Goal: Task Accomplishment & Management: Complete application form

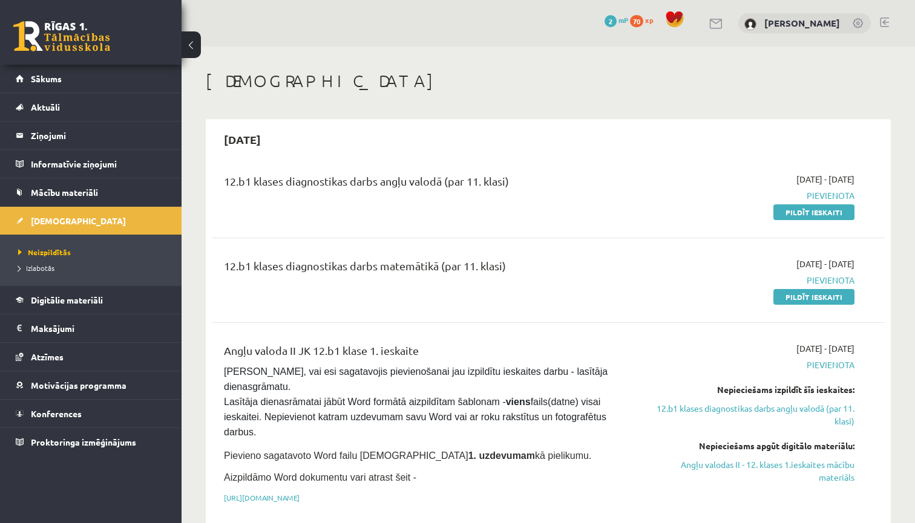
click at [699, 195] on span "Pievienota" at bounding box center [755, 195] width 198 height 13
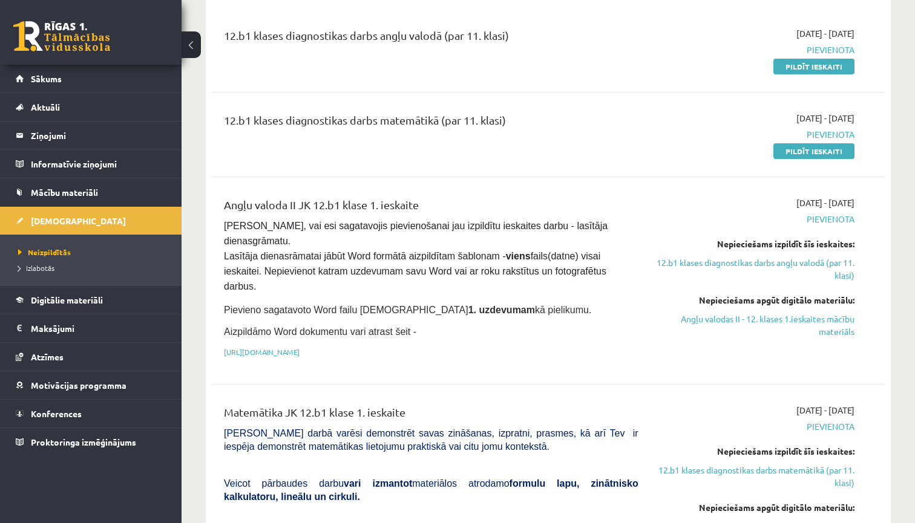
scroll to position [149, 0]
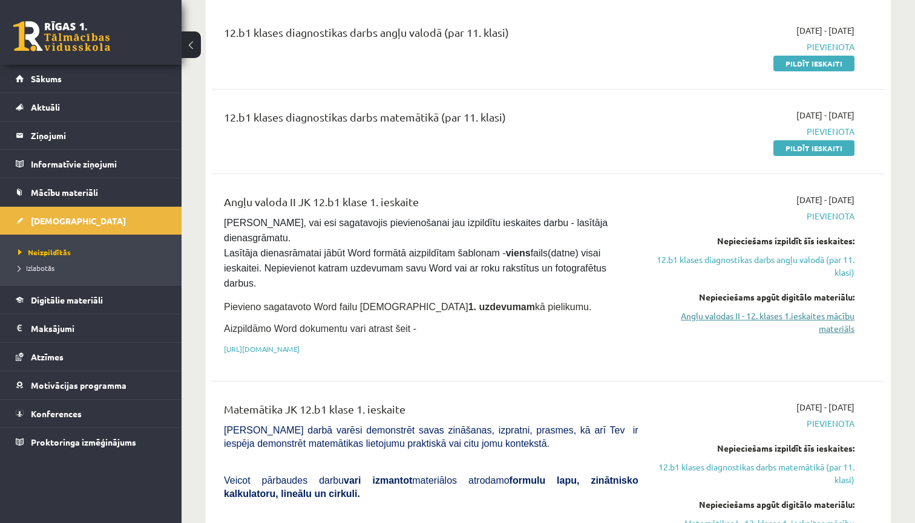
click at [699, 319] on link "Angļu valodas II - 12. klases 1.ieskaites mācību materiāls" at bounding box center [755, 322] width 198 height 25
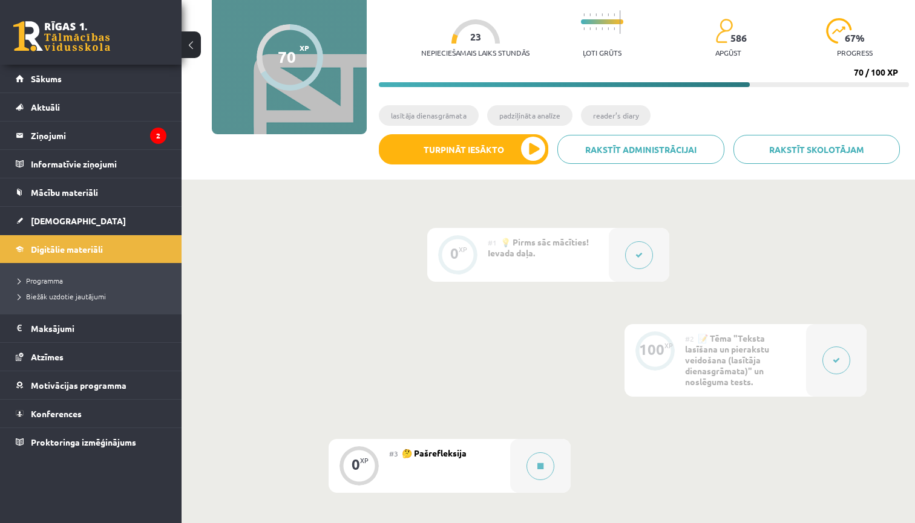
scroll to position [142, 0]
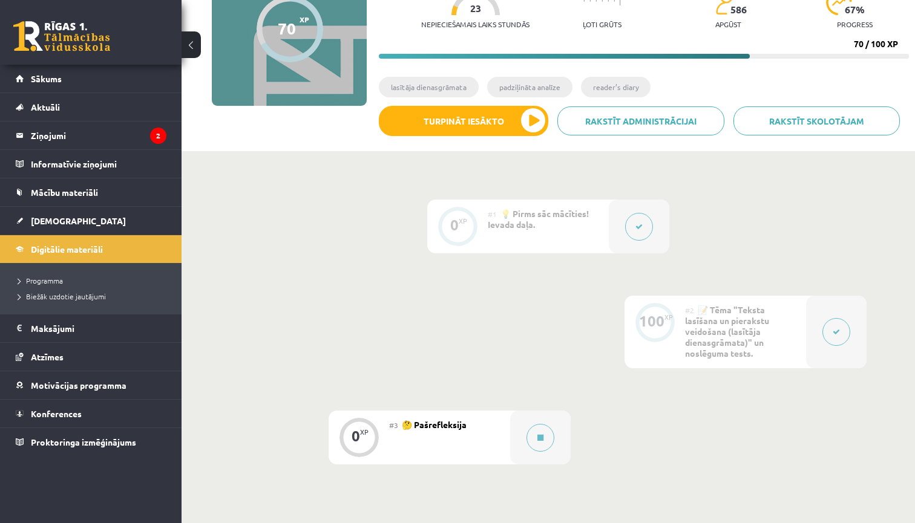
click at [833, 334] on icon at bounding box center [835, 332] width 7 height 7
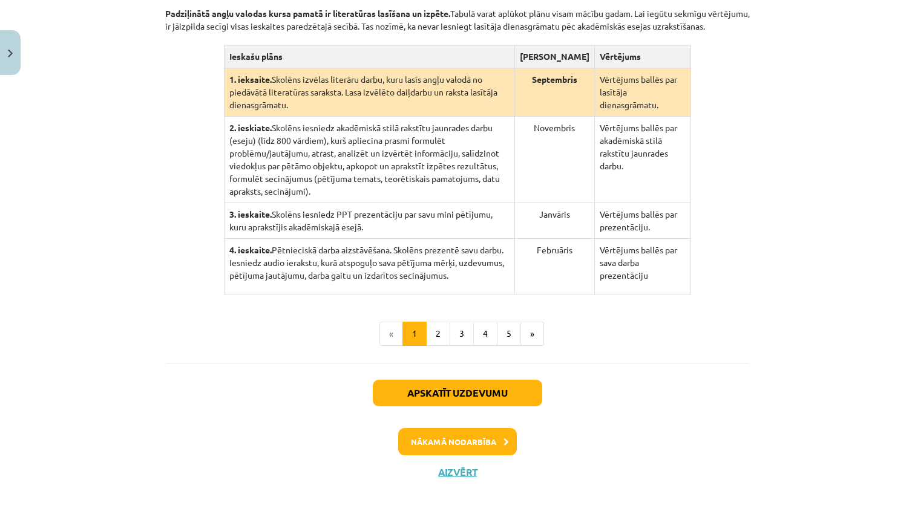
scroll to position [232, 0]
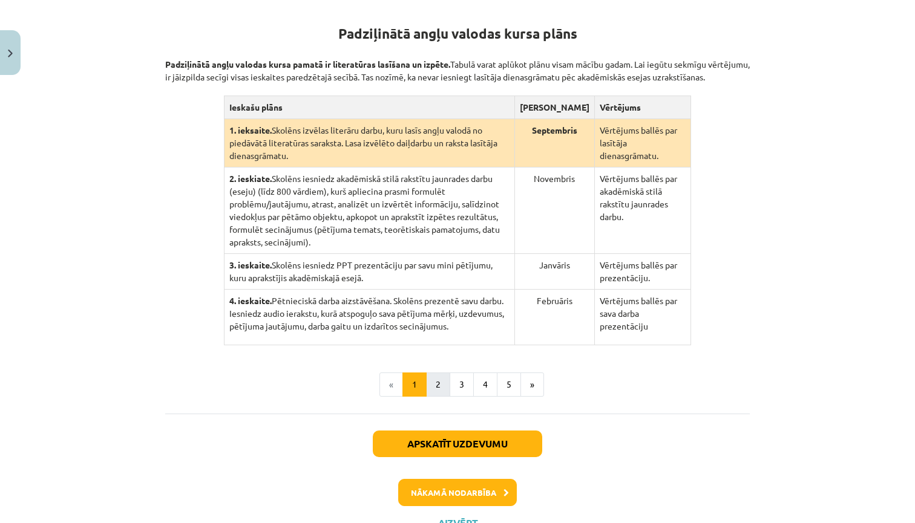
click at [437, 397] on button "2" at bounding box center [438, 385] width 24 height 24
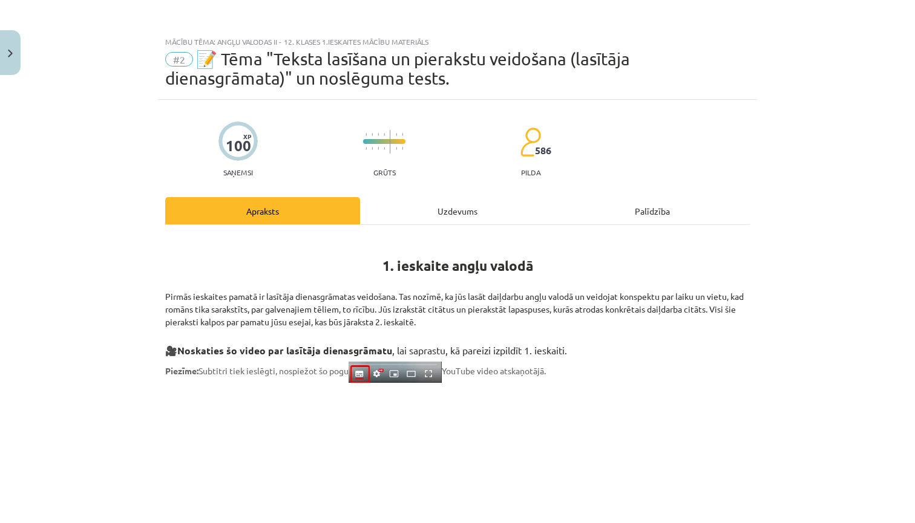
scroll to position [0, 0]
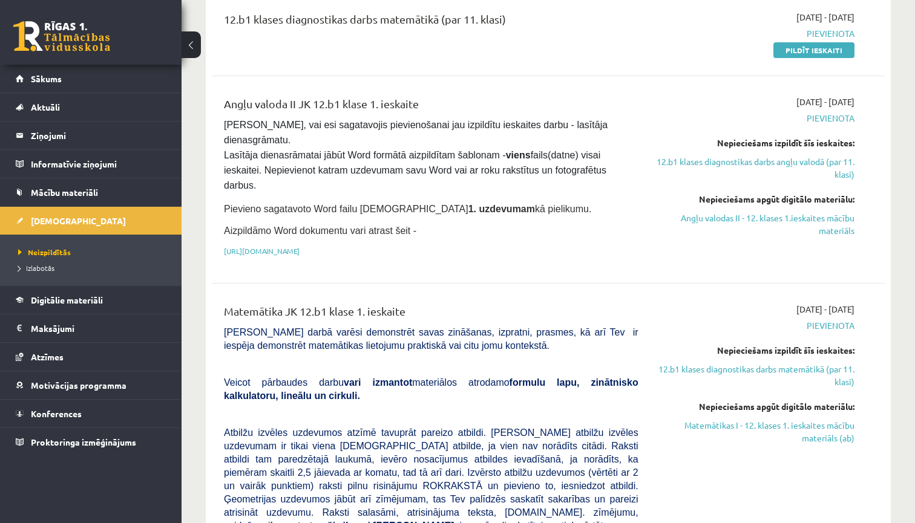
scroll to position [248, 0]
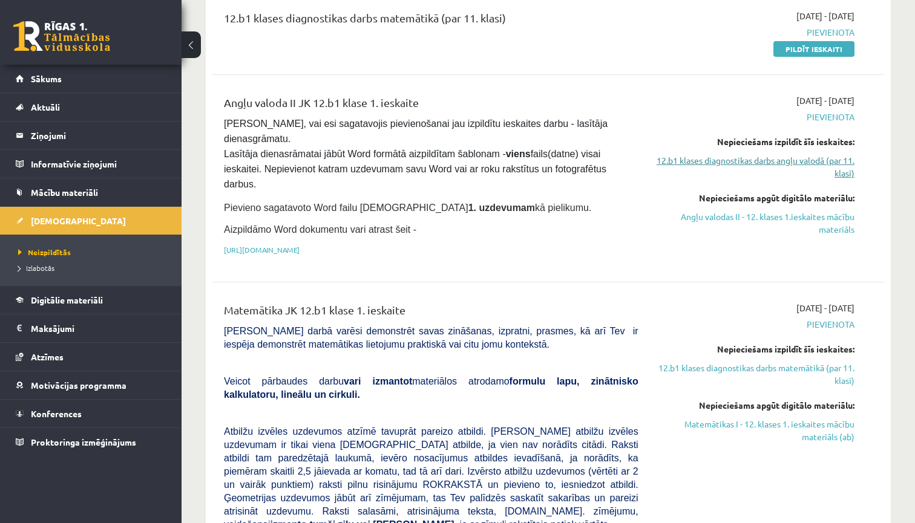
click at [716, 159] on link "12.b1 klases diagnostikas darbs angļu valodā (par 11. klasi)" at bounding box center [755, 166] width 198 height 25
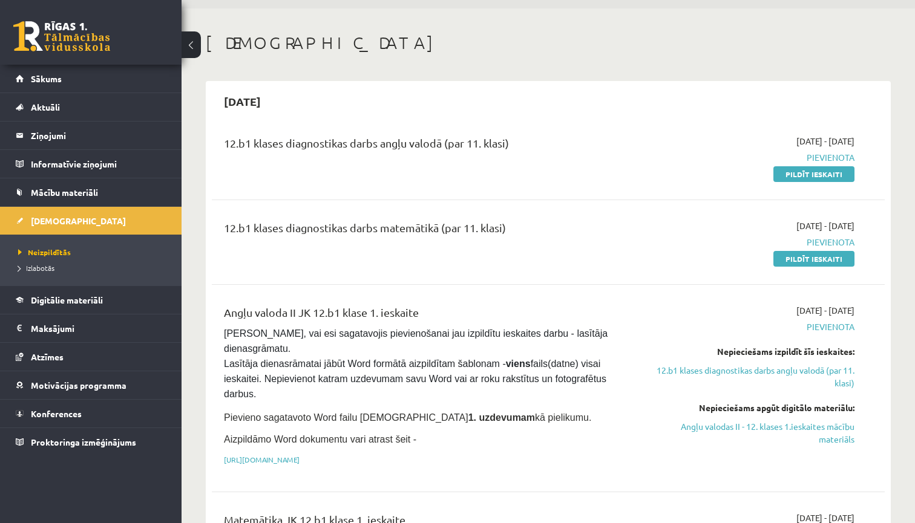
scroll to position [39, 0]
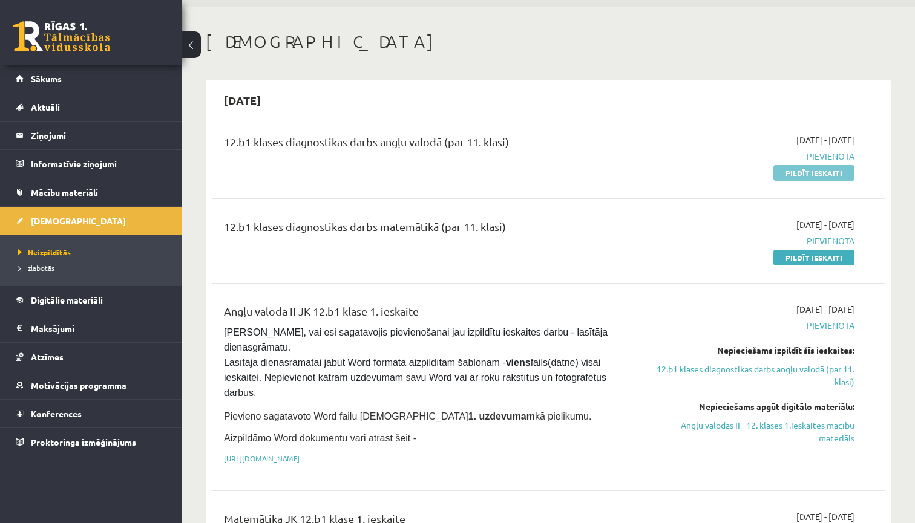
click at [800, 175] on link "Pildīt ieskaiti" at bounding box center [813, 173] width 81 height 16
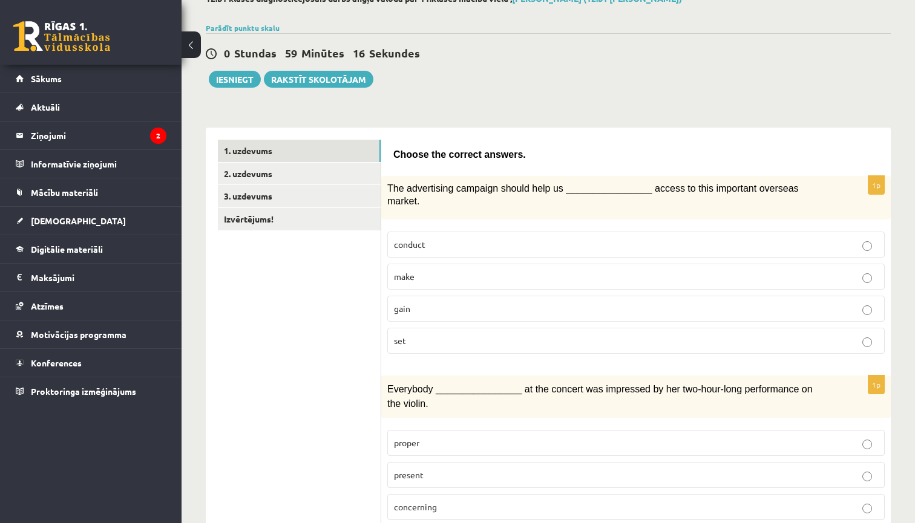
scroll to position [85, 0]
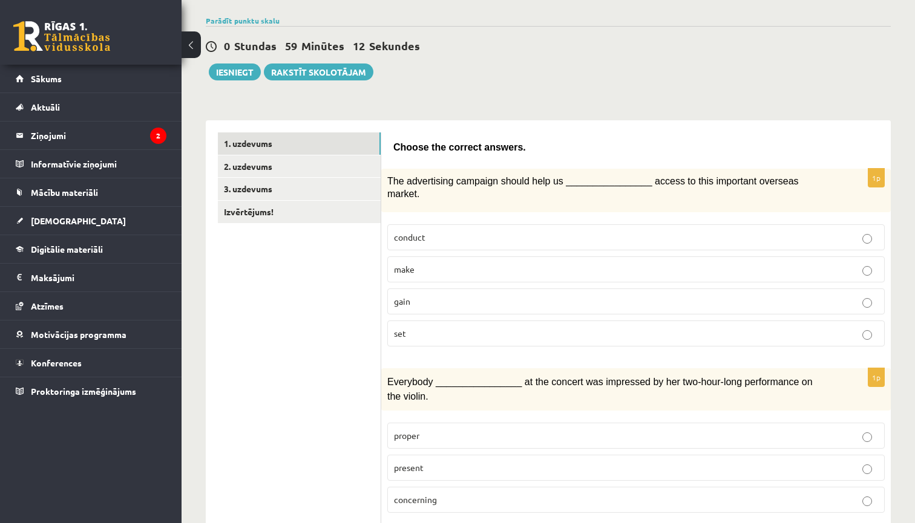
click at [506, 303] on p "gain" at bounding box center [636, 301] width 484 height 13
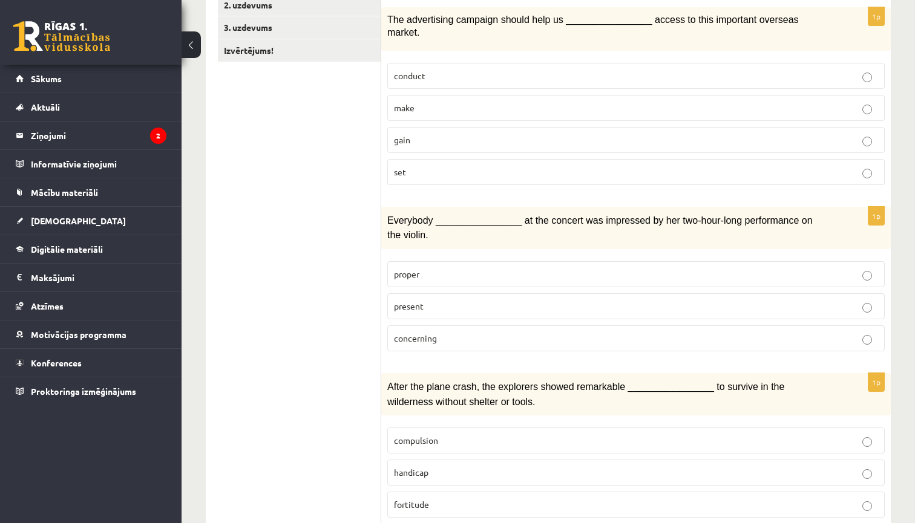
scroll to position [251, 0]
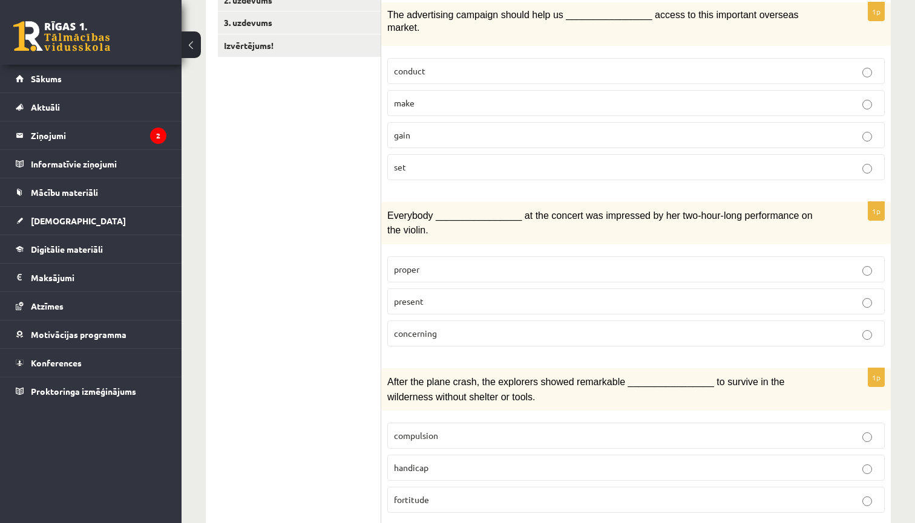
click at [483, 297] on p "present" at bounding box center [636, 301] width 484 height 13
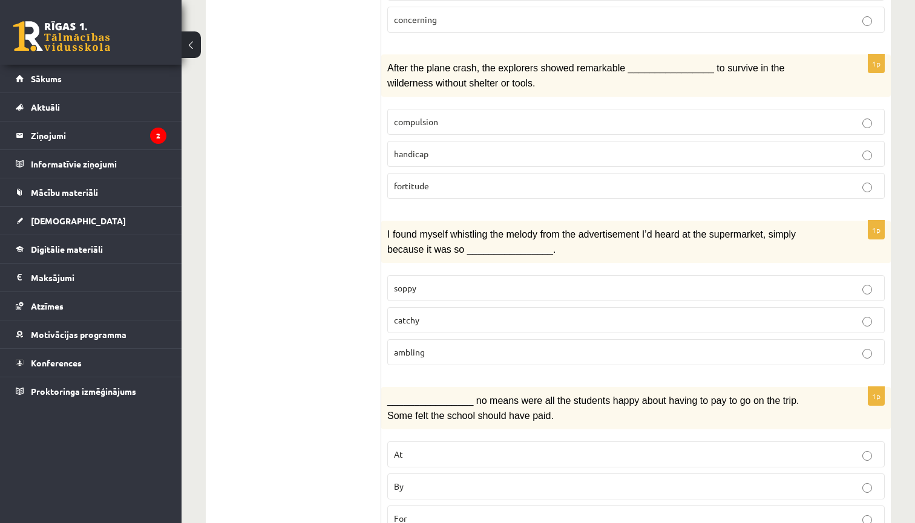
scroll to position [569, 0]
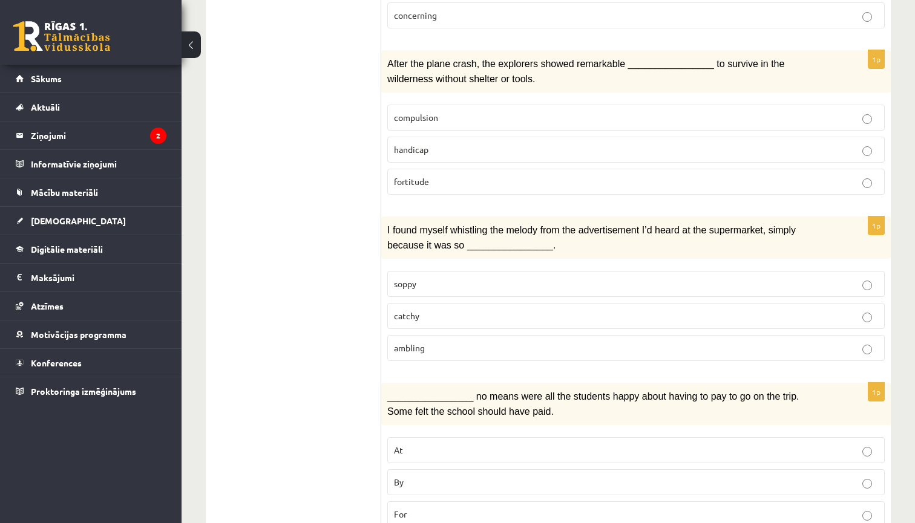
click at [446, 313] on p "catchy" at bounding box center [636, 316] width 484 height 13
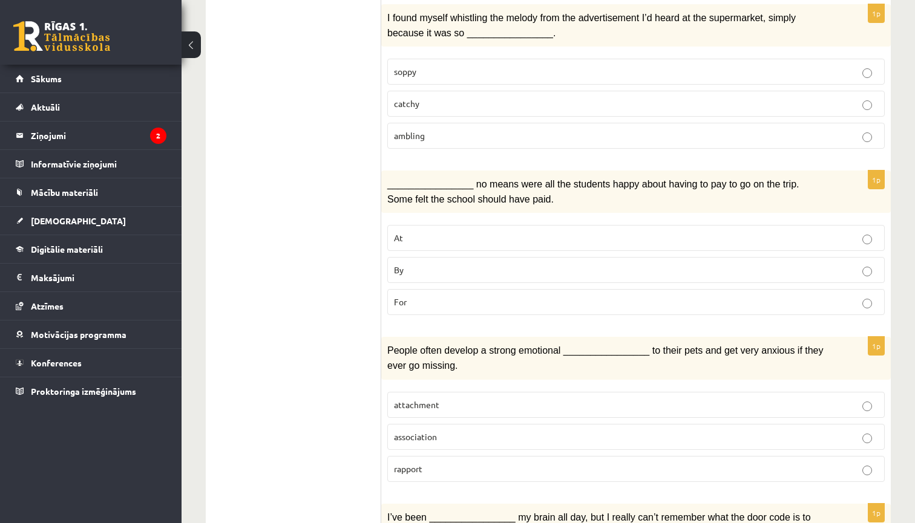
scroll to position [782, 0]
click at [474, 398] on p "attachment" at bounding box center [636, 404] width 484 height 13
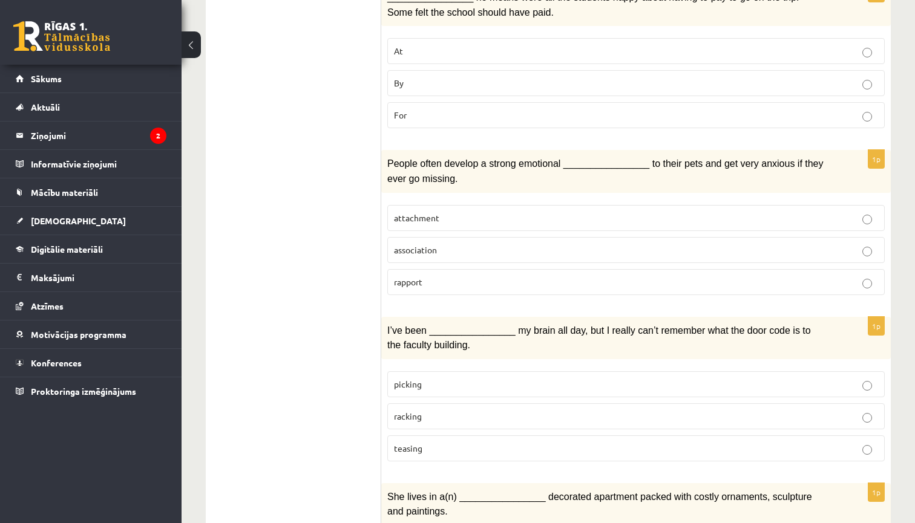
scroll to position [970, 0]
click at [457, 377] on p "picking" at bounding box center [636, 383] width 484 height 13
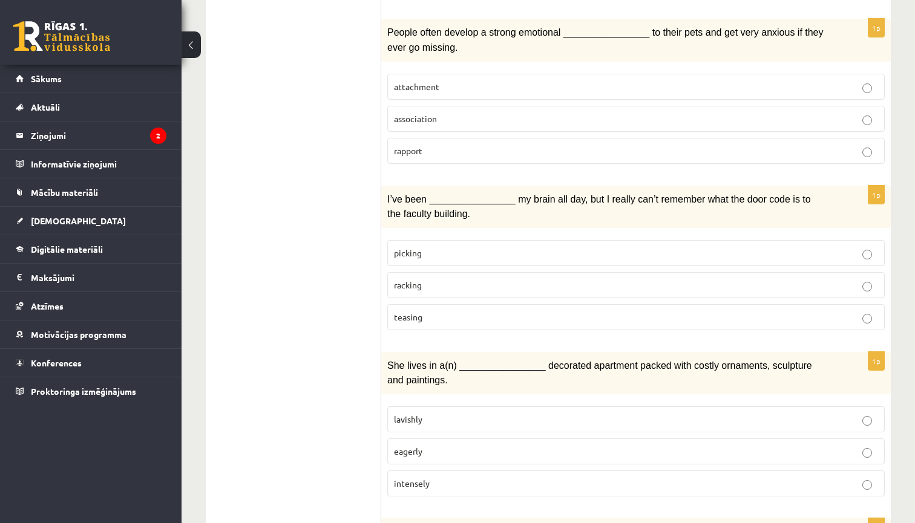
scroll to position [1107, 0]
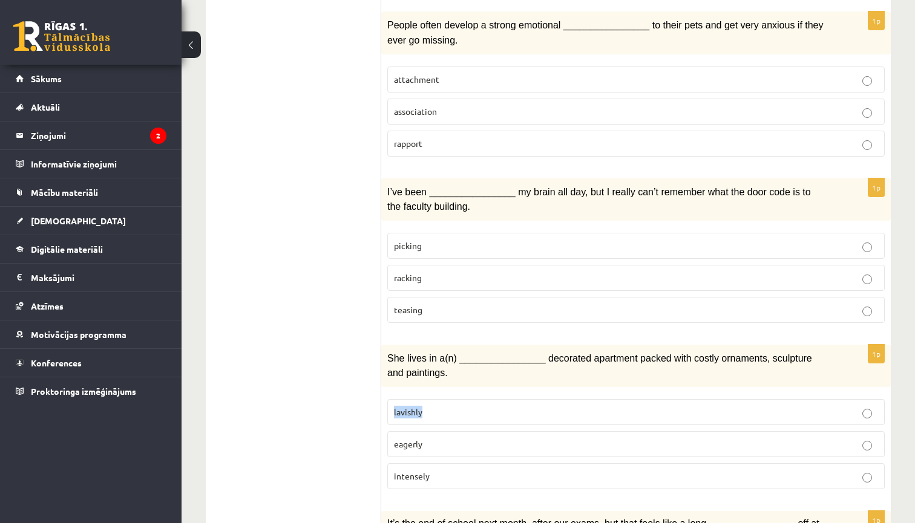
click at [449, 406] on p "lavishly" at bounding box center [636, 412] width 484 height 13
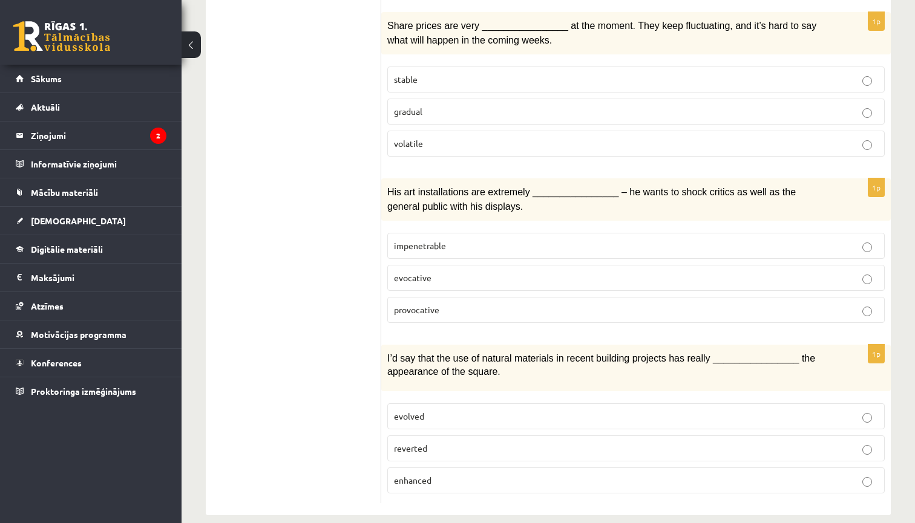
scroll to position [1804, 0]
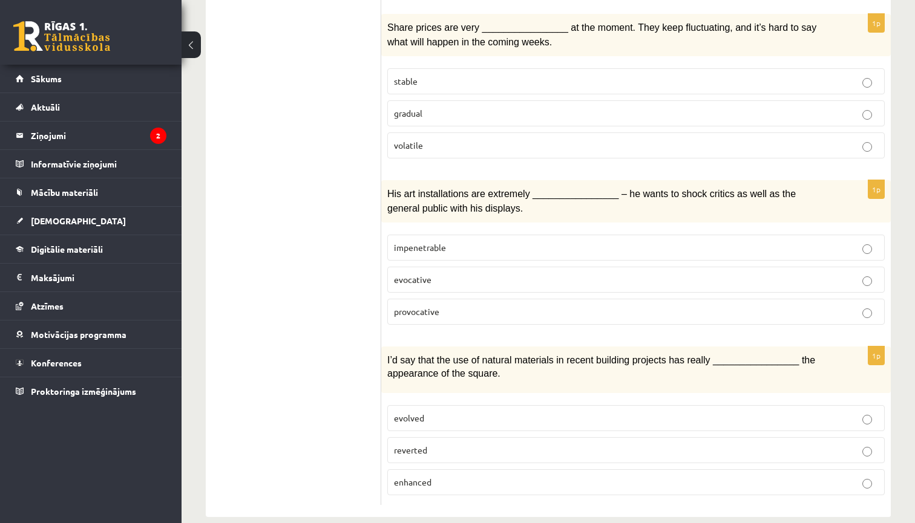
click at [514, 476] on p "enhanced" at bounding box center [636, 482] width 484 height 13
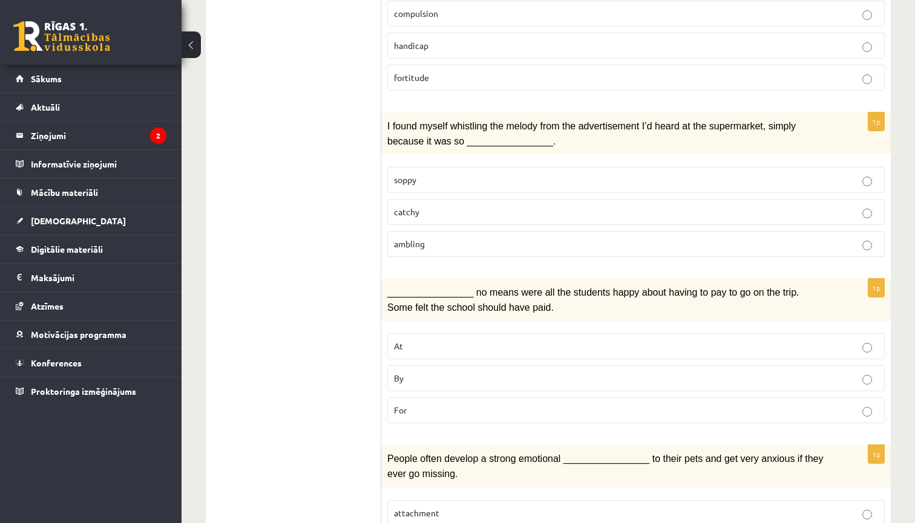
scroll to position [692, 0]
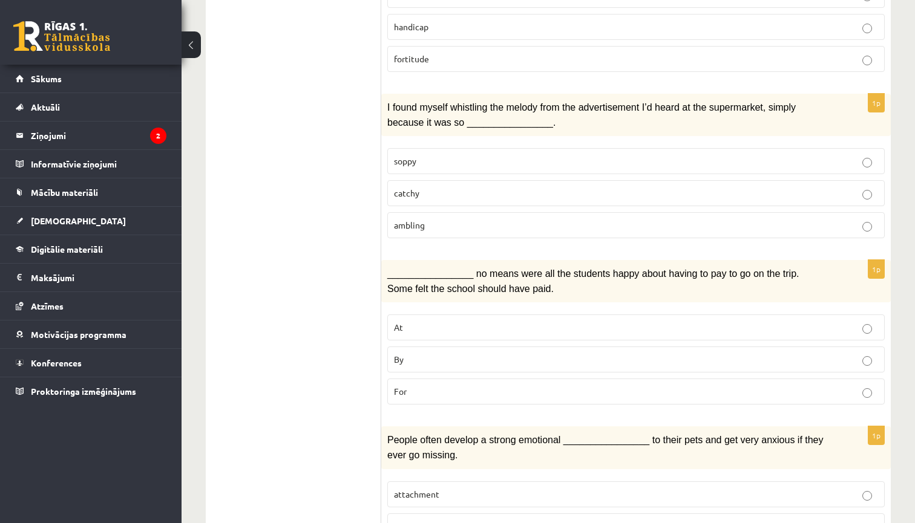
click at [423, 354] on p "By" at bounding box center [636, 359] width 484 height 13
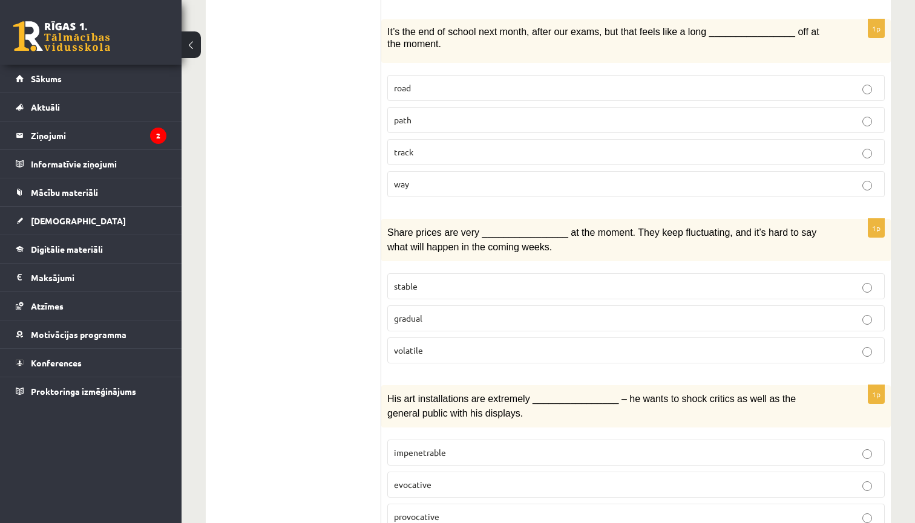
scroll to position [1599, 0]
click at [415, 313] on span "gradual" at bounding box center [408, 318] width 28 height 11
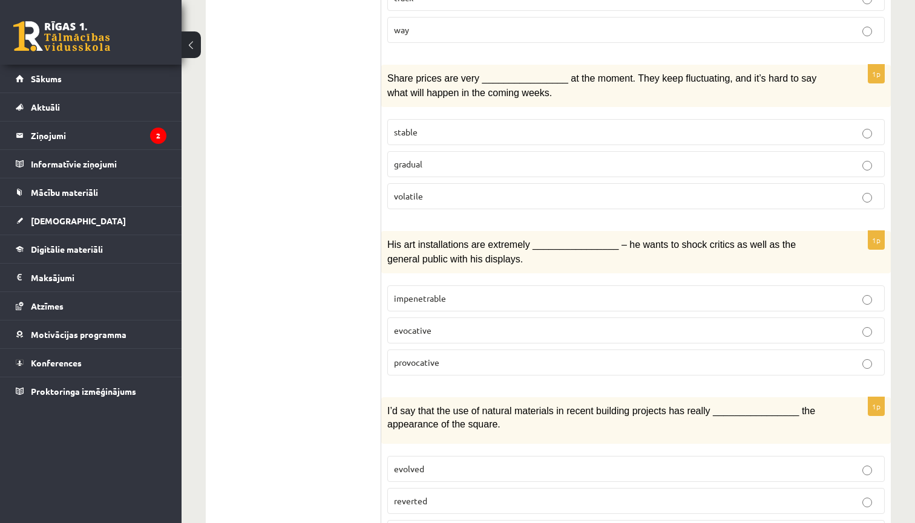
scroll to position [1754, 0]
click at [434, 356] on span "provocative" at bounding box center [416, 361] width 45 height 11
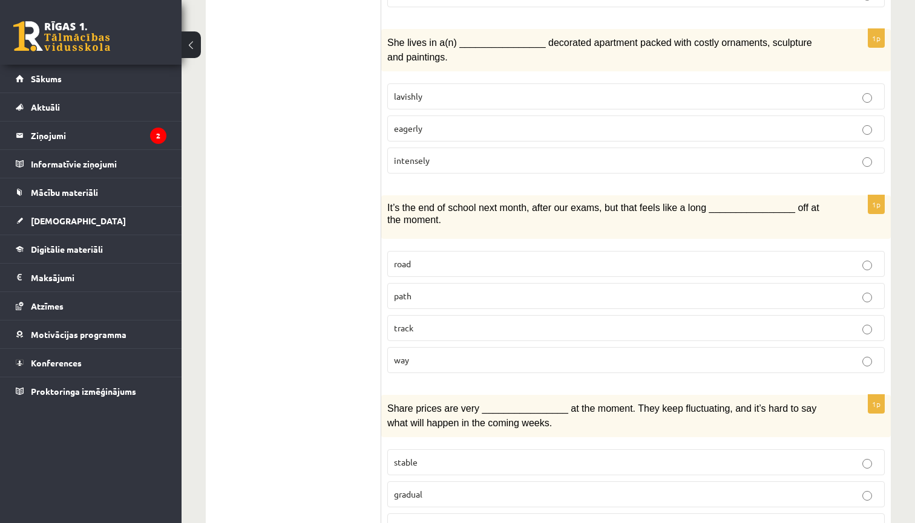
scroll to position [1430, 0]
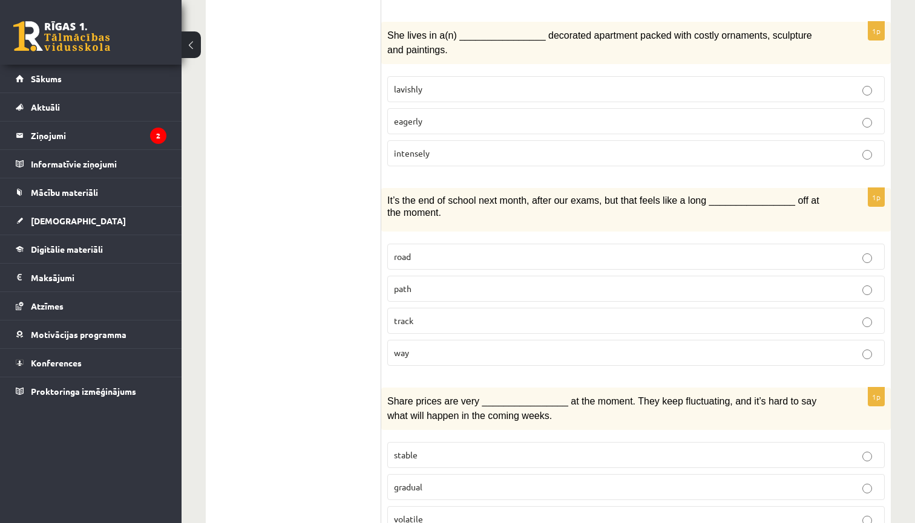
click at [454, 347] on p "way" at bounding box center [636, 353] width 484 height 13
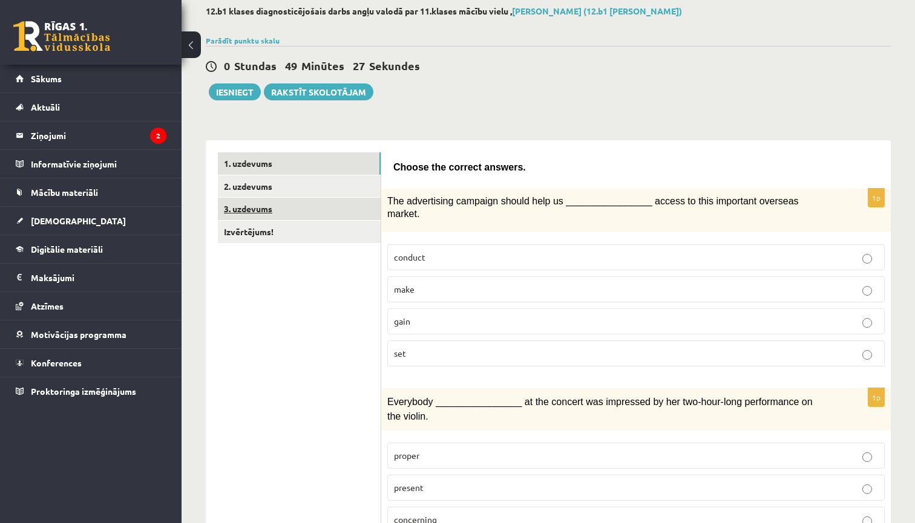
scroll to position [70, 0]
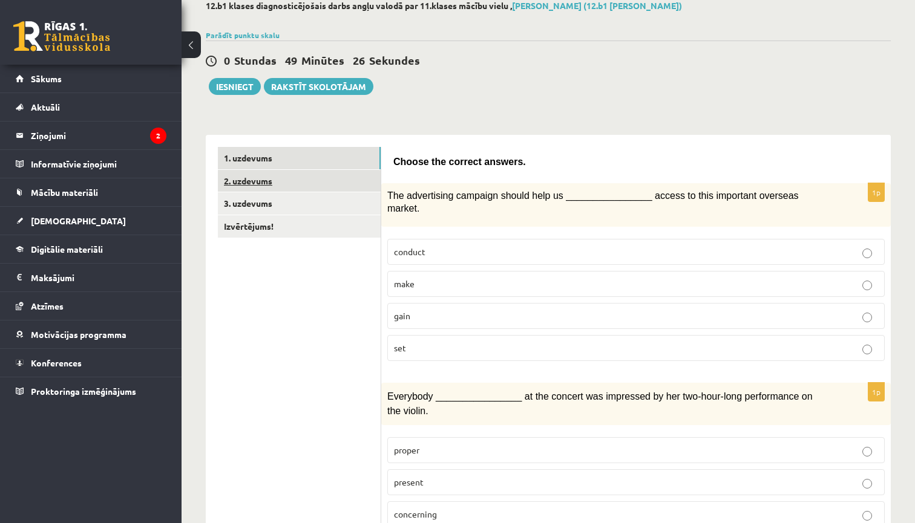
click at [323, 177] on link "2. uzdevums" at bounding box center [299, 181] width 163 height 22
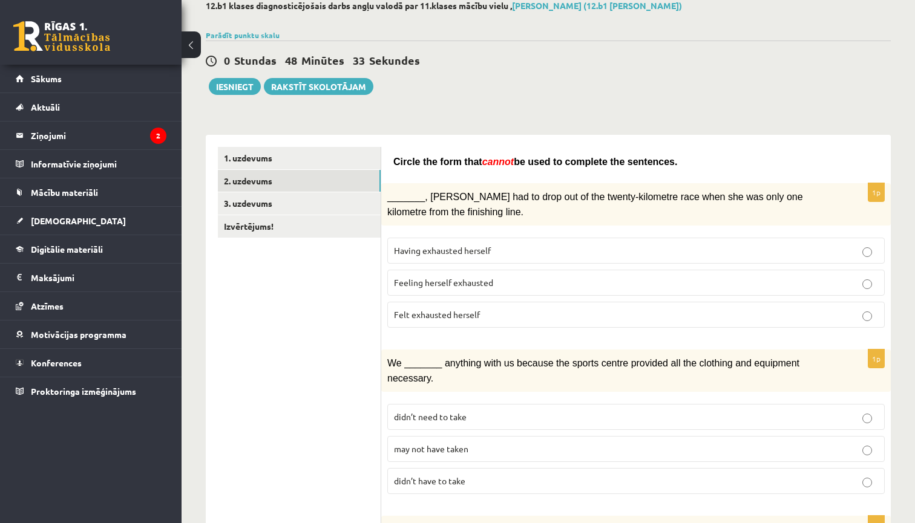
click at [414, 311] on span "Felt exhausted herself" at bounding box center [437, 314] width 86 height 11
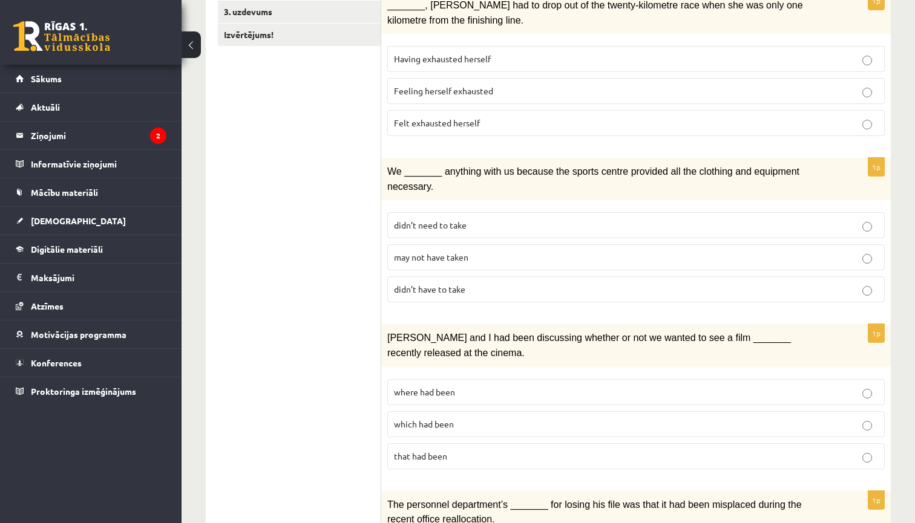
scroll to position [269, 0]
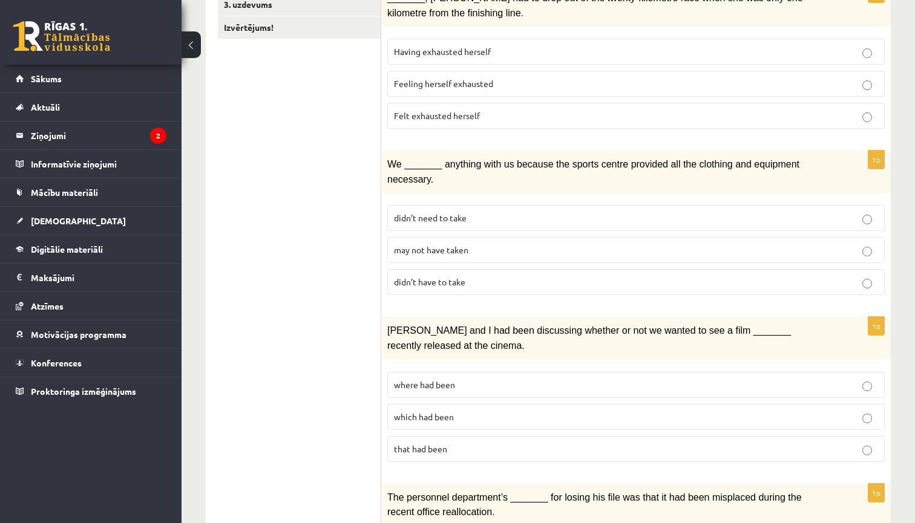
click at [443, 244] on span "may not have taken" at bounding box center [431, 249] width 74 height 11
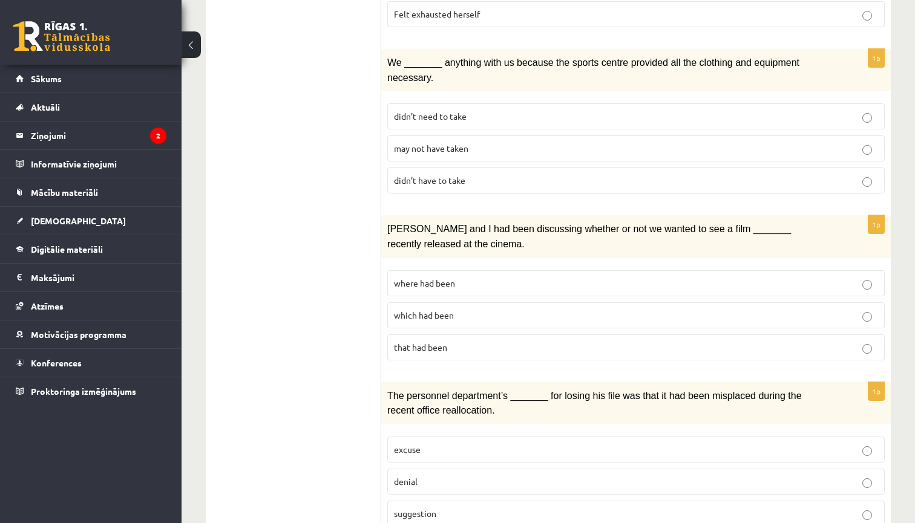
scroll to position [387, 0]
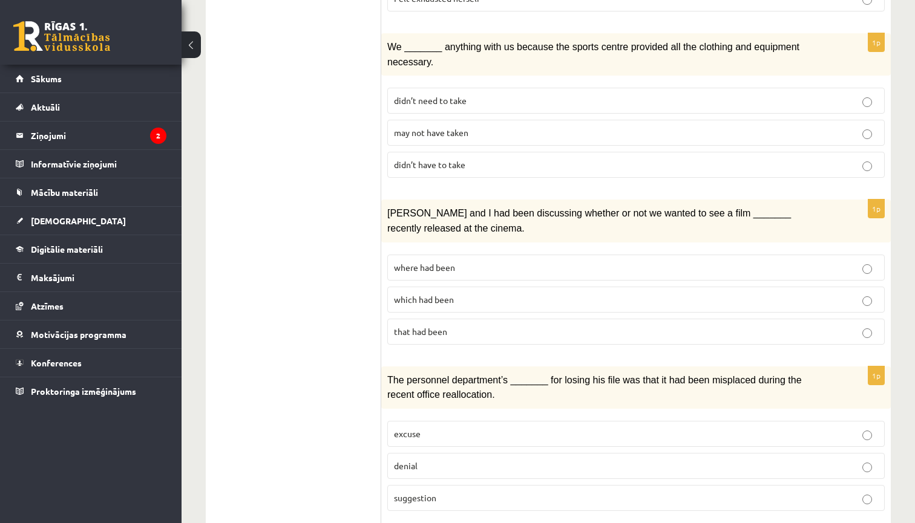
click at [434, 266] on p "where had been" at bounding box center [636, 267] width 484 height 13
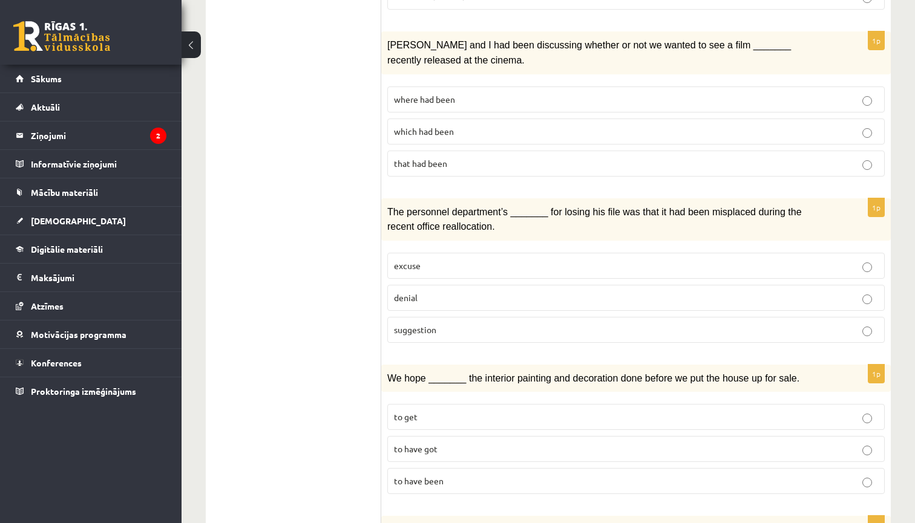
scroll to position [558, 0]
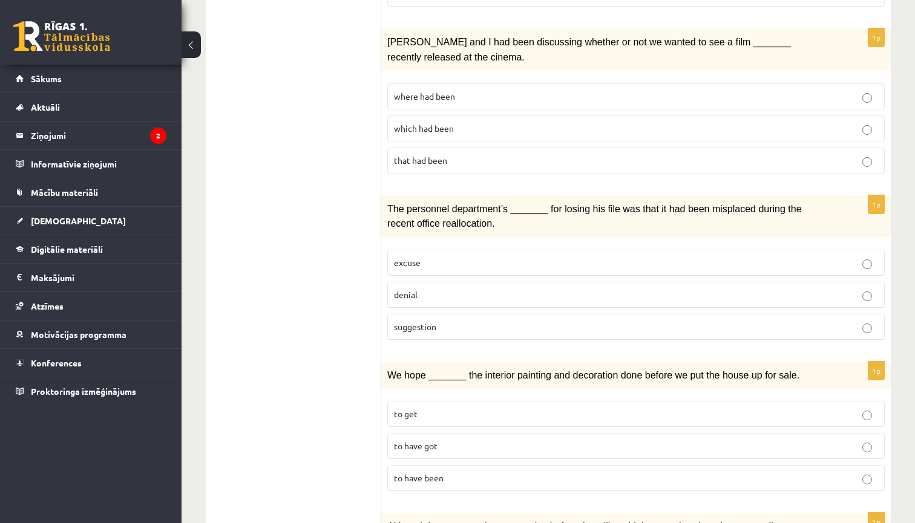
click at [423, 293] on p "denial" at bounding box center [636, 295] width 484 height 13
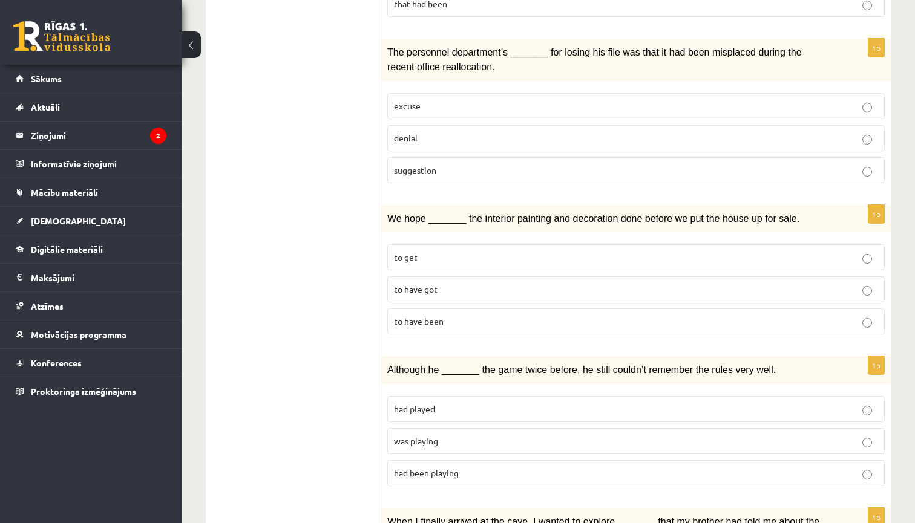
scroll to position [714, 0]
click at [422, 284] on span "to have got" at bounding box center [416, 289] width 44 height 11
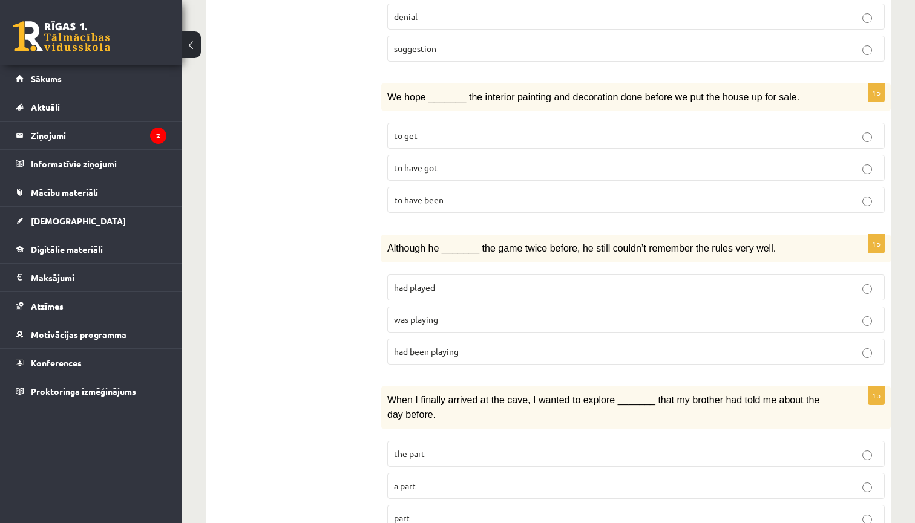
scroll to position [852, 0]
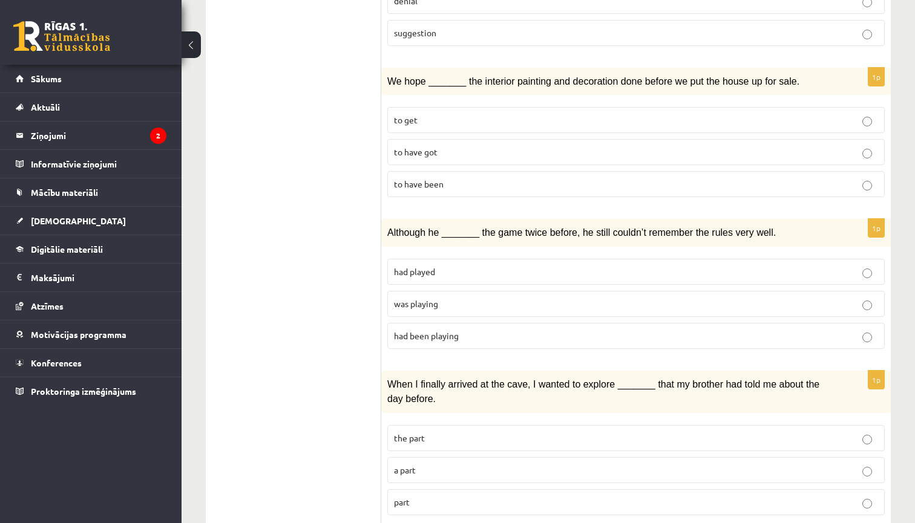
click at [456, 298] on p "was playing" at bounding box center [636, 304] width 484 height 13
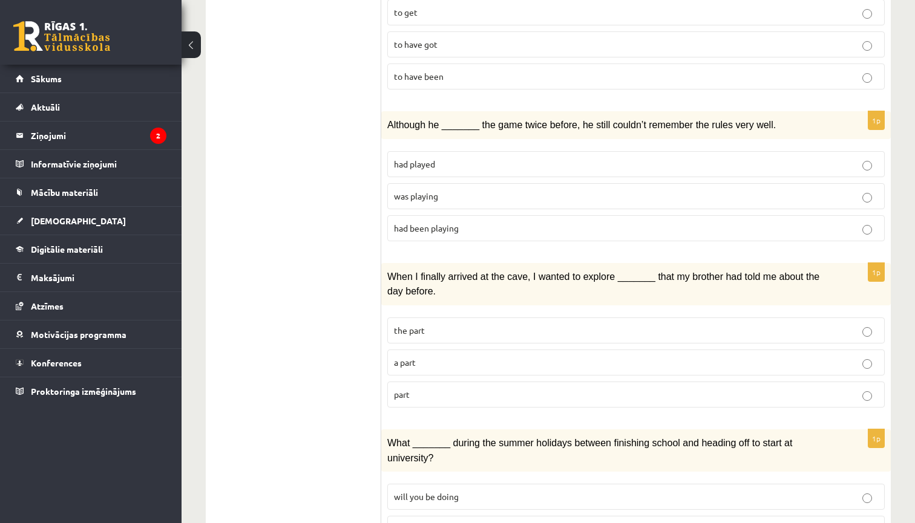
scroll to position [994, 0]
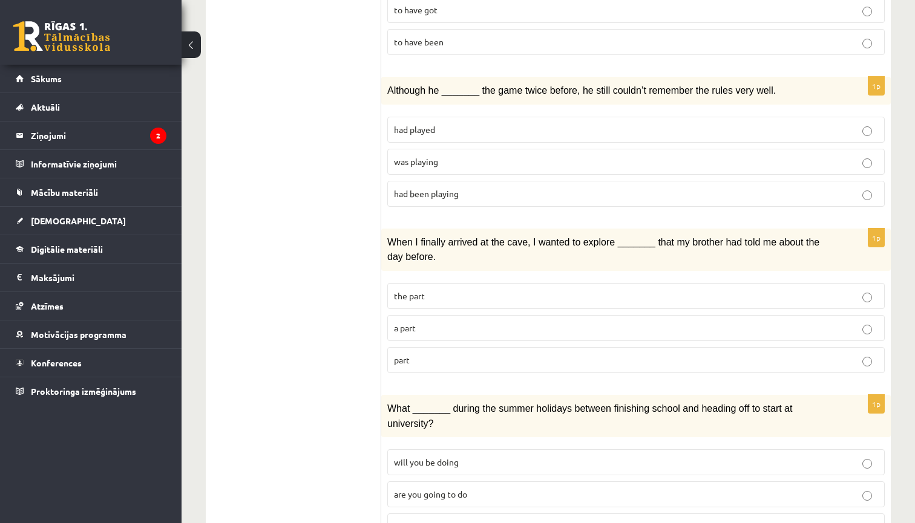
click at [438, 322] on p "a part" at bounding box center [636, 328] width 484 height 13
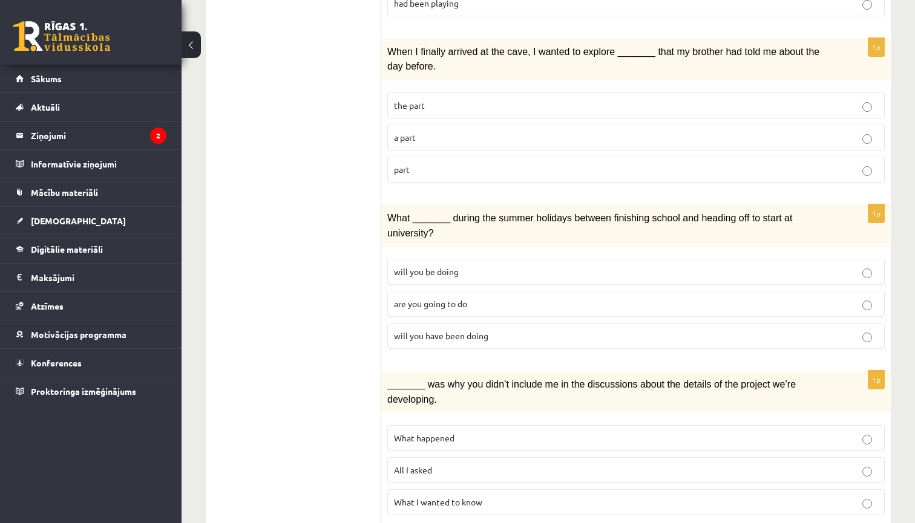
scroll to position [1189, 0]
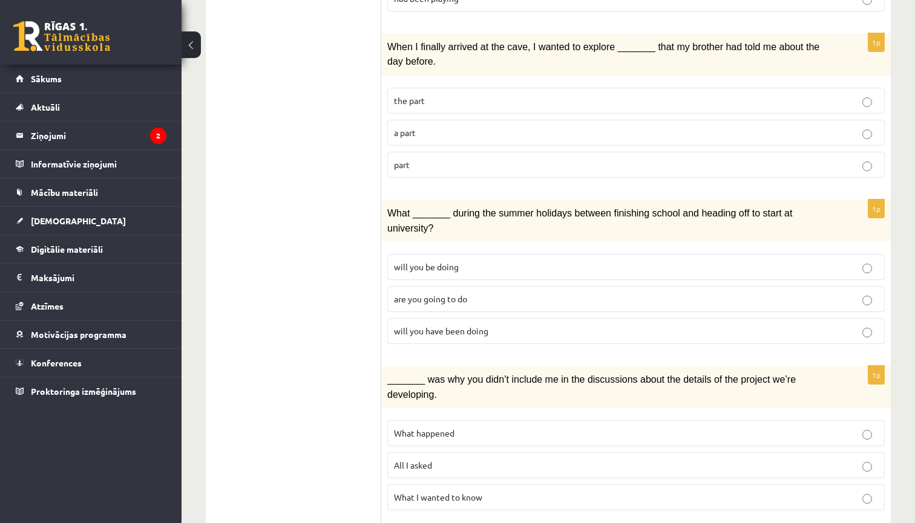
click at [438, 325] on span "will you have been doing" at bounding box center [441, 330] width 94 height 11
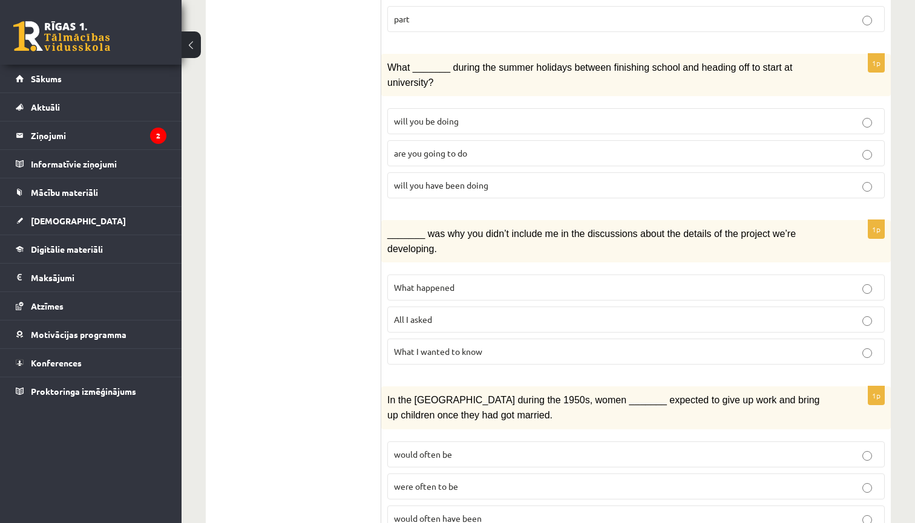
scroll to position [1348, 0]
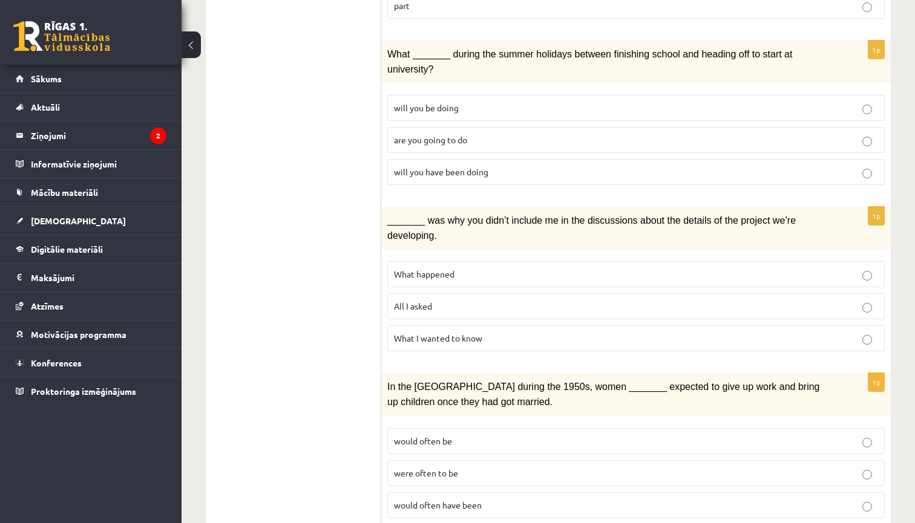
click at [453, 269] on span "What happened" at bounding box center [424, 274] width 60 height 11
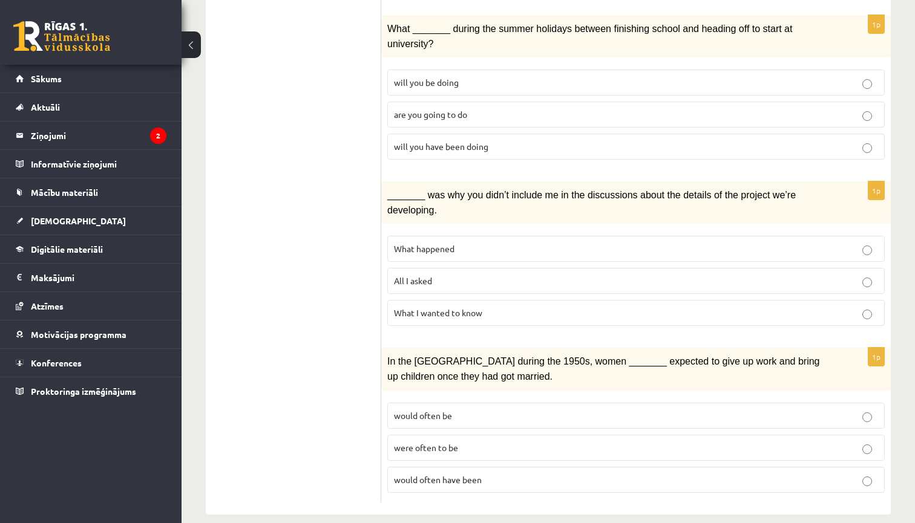
scroll to position [1373, 0]
click at [427, 443] on span "were often to be" at bounding box center [426, 448] width 64 height 11
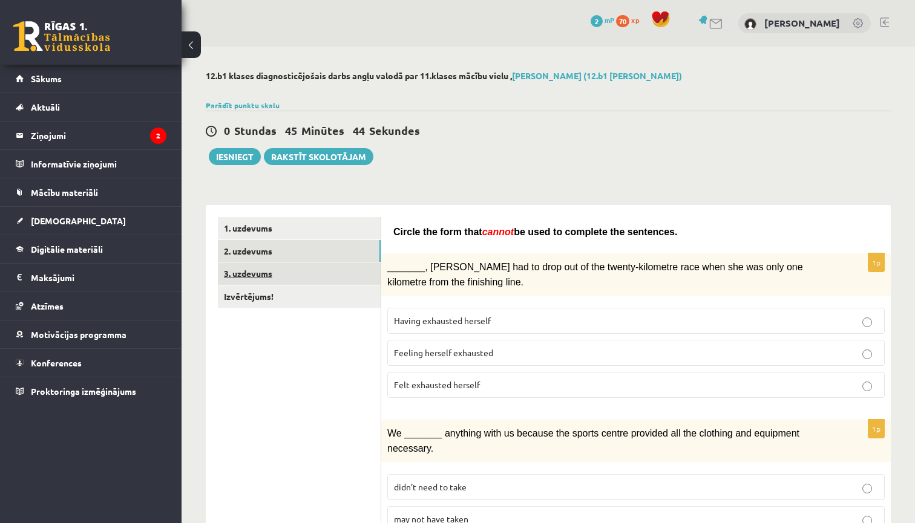
scroll to position [0, 0]
click at [310, 277] on link "3. uzdevums" at bounding box center [299, 274] width 163 height 22
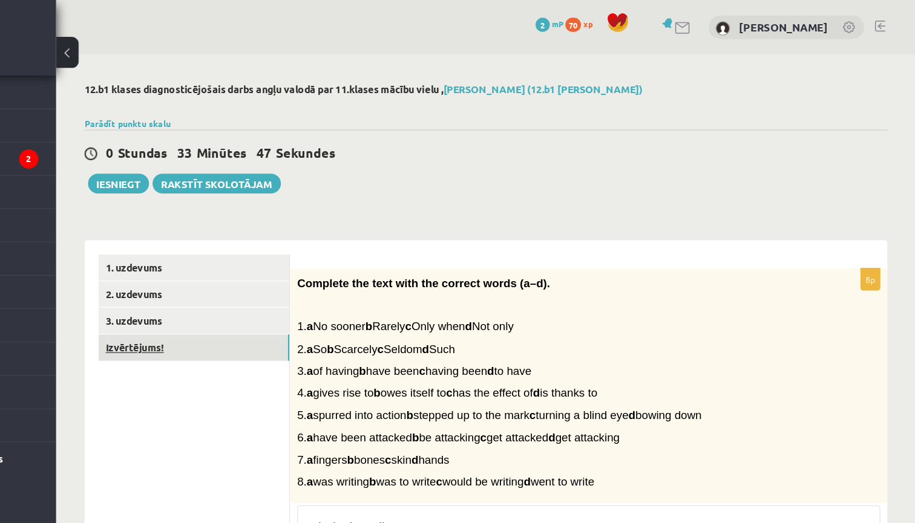
click at [218, 298] on link "Izvērtējums!" at bounding box center [299, 297] width 163 height 22
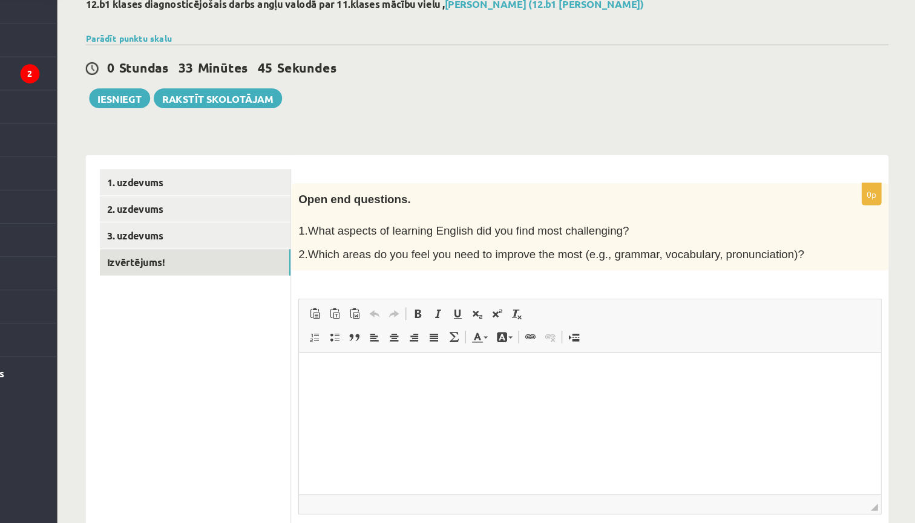
scroll to position [11, 0]
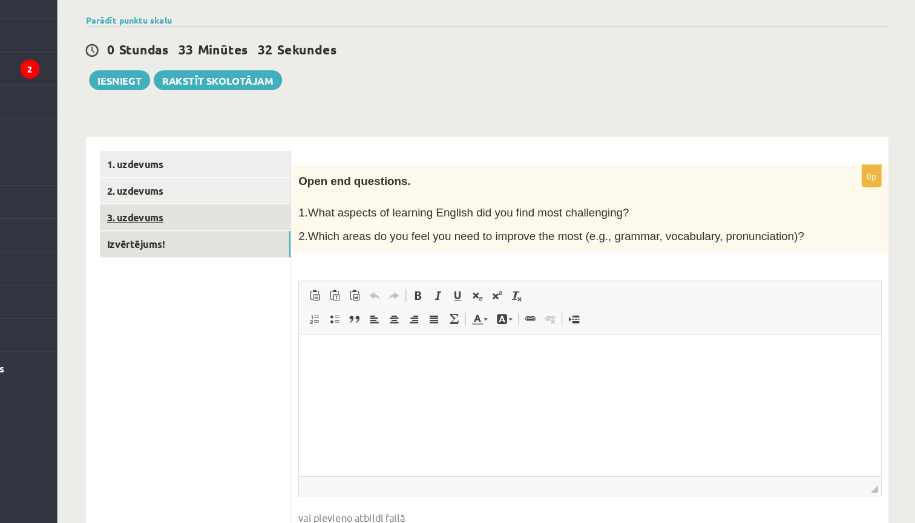
click at [218, 251] on link "3. uzdevums" at bounding box center [299, 262] width 163 height 22
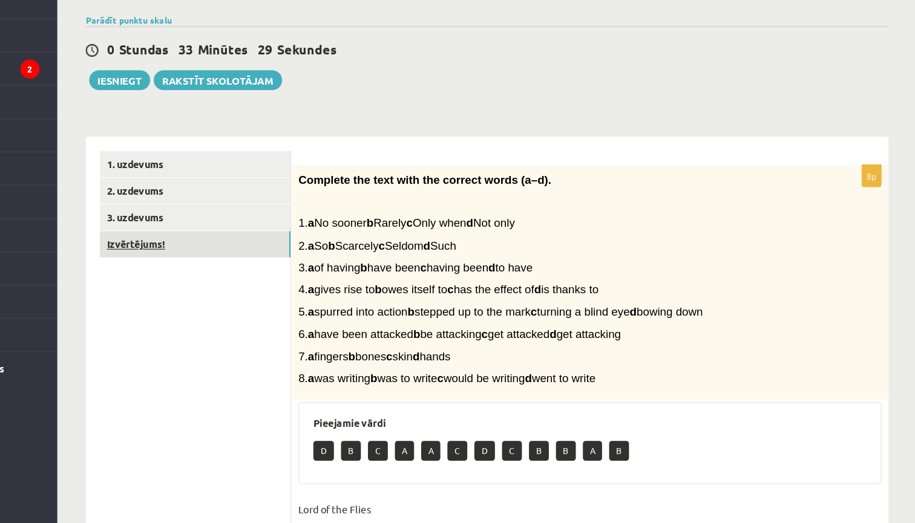
click at [218, 274] on link "Izvērtējums!" at bounding box center [299, 285] width 163 height 22
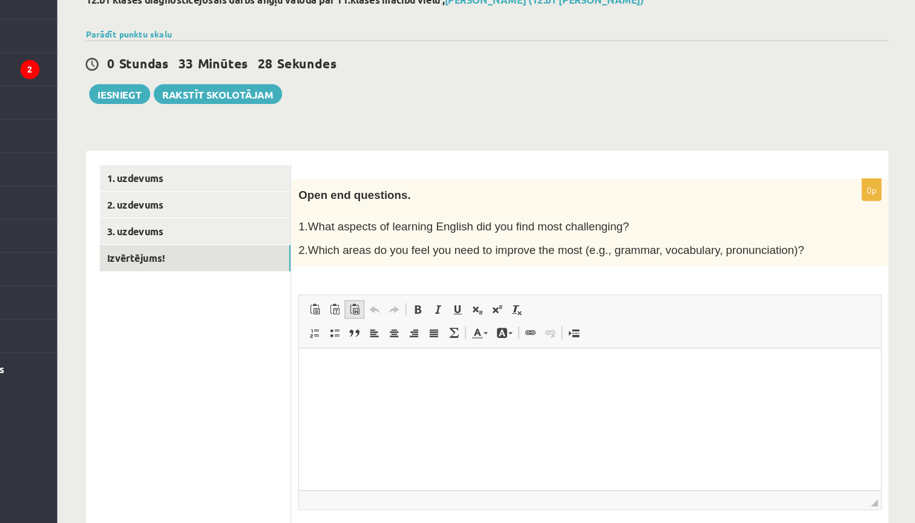
scroll to position [0, 0]
click at [362, 374] on html at bounding box center [547, 366] width 496 height 37
click at [422, 368] on p "**********" at bounding box center [547, 367] width 472 height 12
click at [500, 370] on p "**********" at bounding box center [547, 367] width 472 height 12
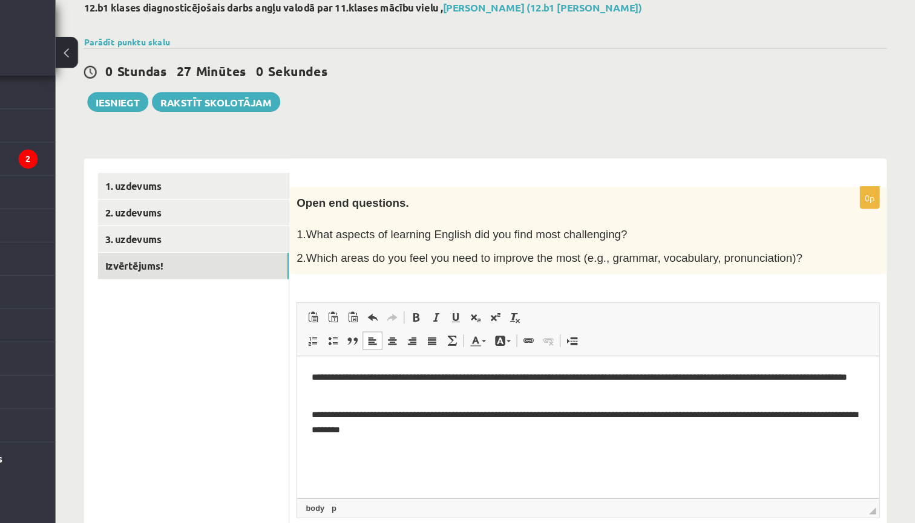
scroll to position [68, 0]
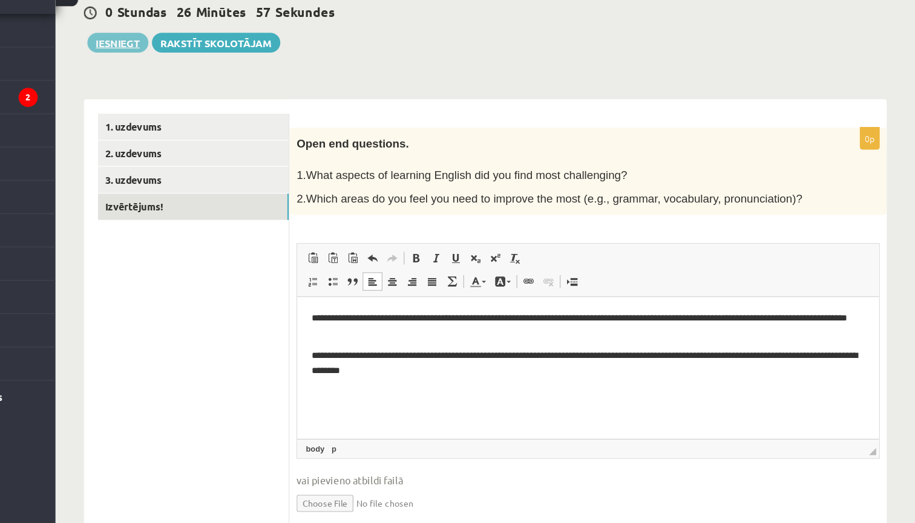
click at [209, 80] on button "Iesniegt" at bounding box center [235, 88] width 52 height 17
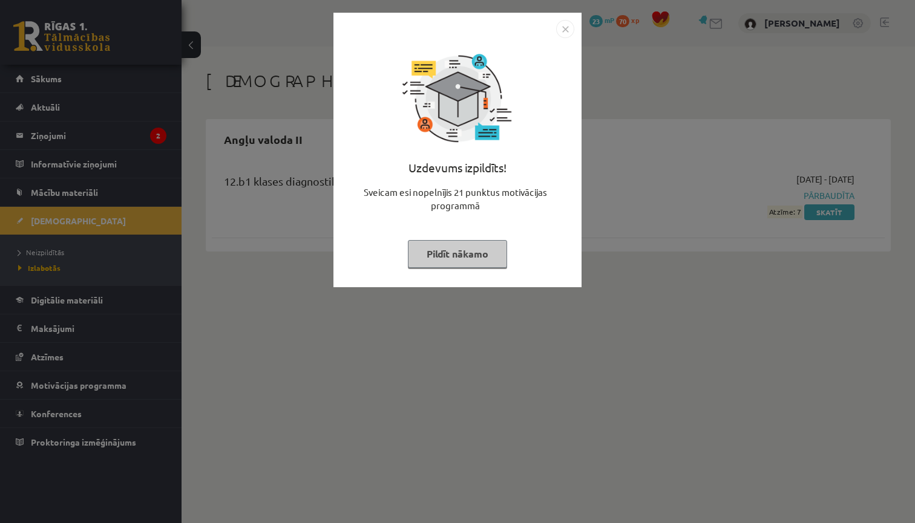
click at [562, 29] on img "Close" at bounding box center [565, 29] width 18 height 18
